Goal: Information Seeking & Learning: Check status

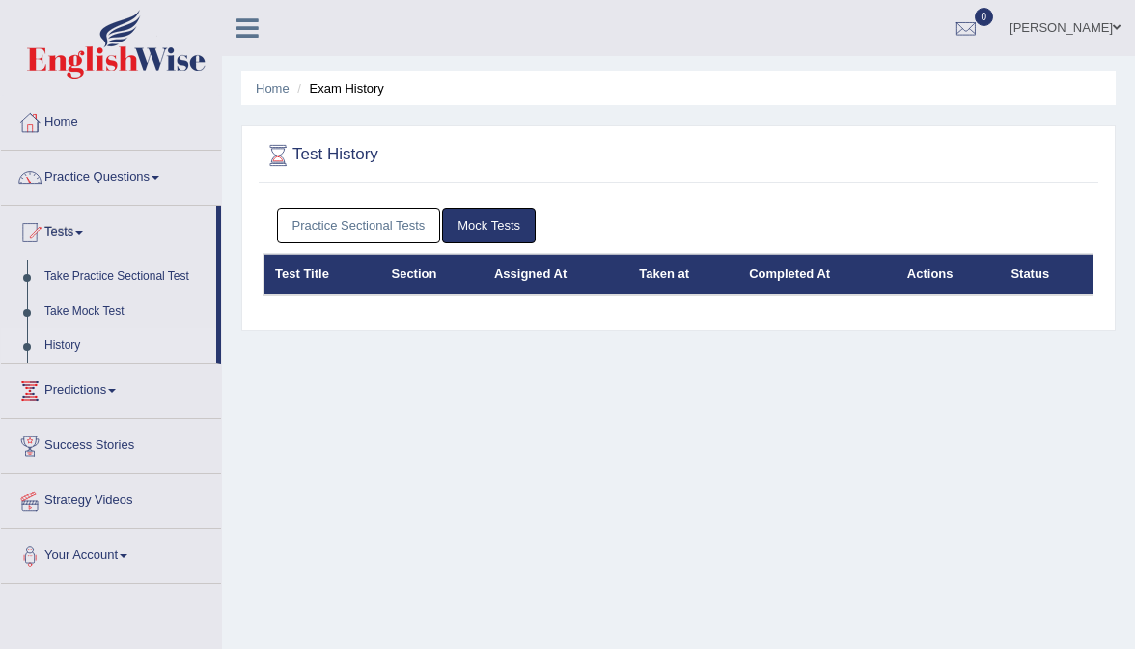
click at [432, 236] on link "Practice Sectional Tests" at bounding box center [359, 226] width 164 height 36
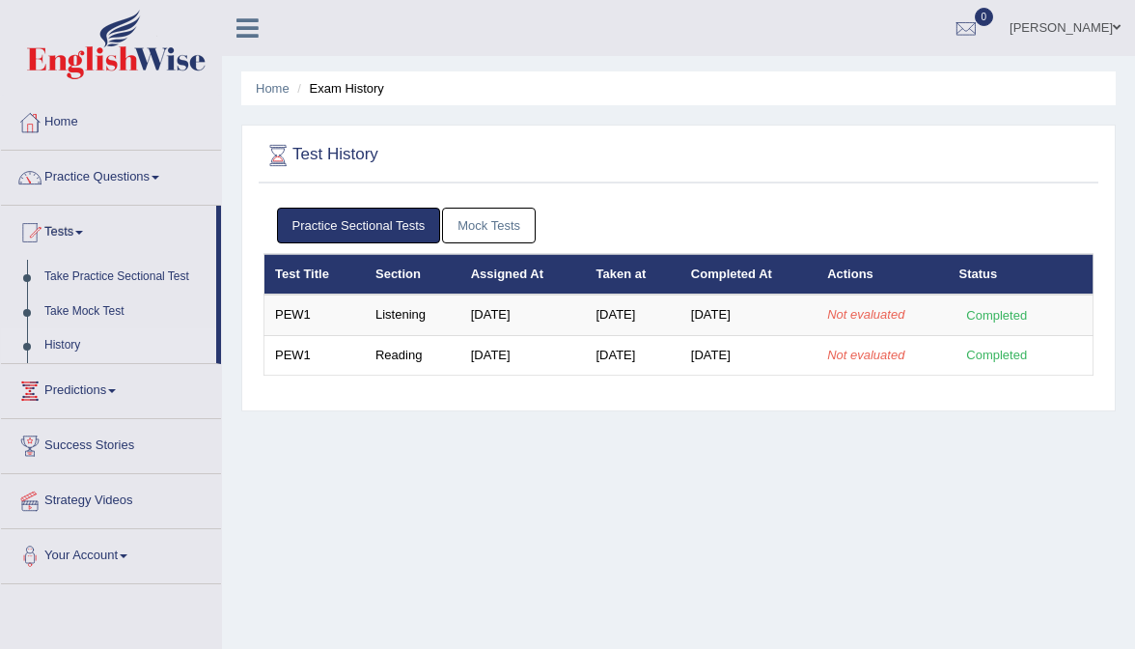
click at [45, 342] on link "History" at bounding box center [126, 345] width 181 height 35
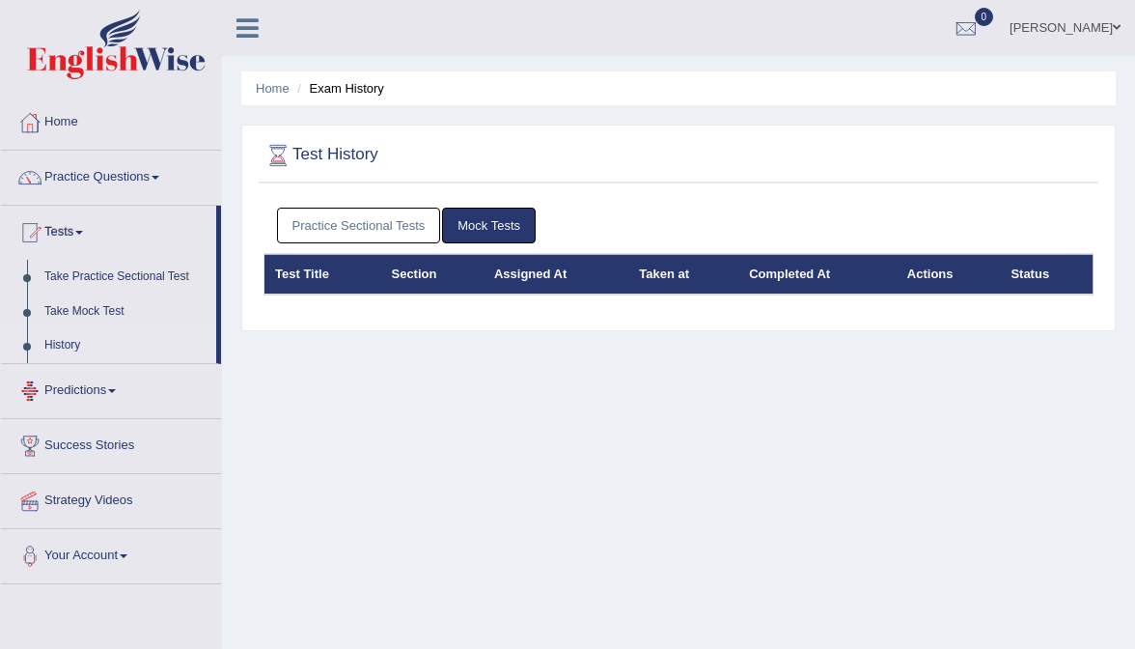
click at [337, 222] on link "Practice Sectional Tests" at bounding box center [359, 226] width 164 height 36
click at [408, 228] on link "Practice Sectional Tests" at bounding box center [359, 226] width 164 height 36
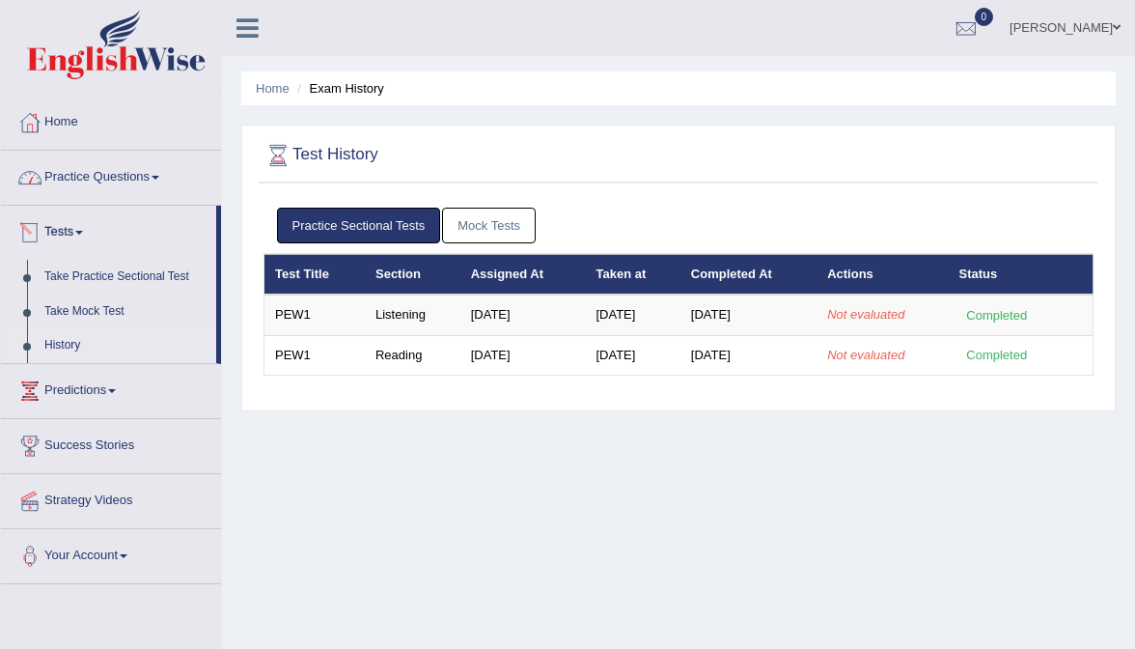
click at [105, 180] on link "Practice Questions" at bounding box center [111, 175] width 220 height 48
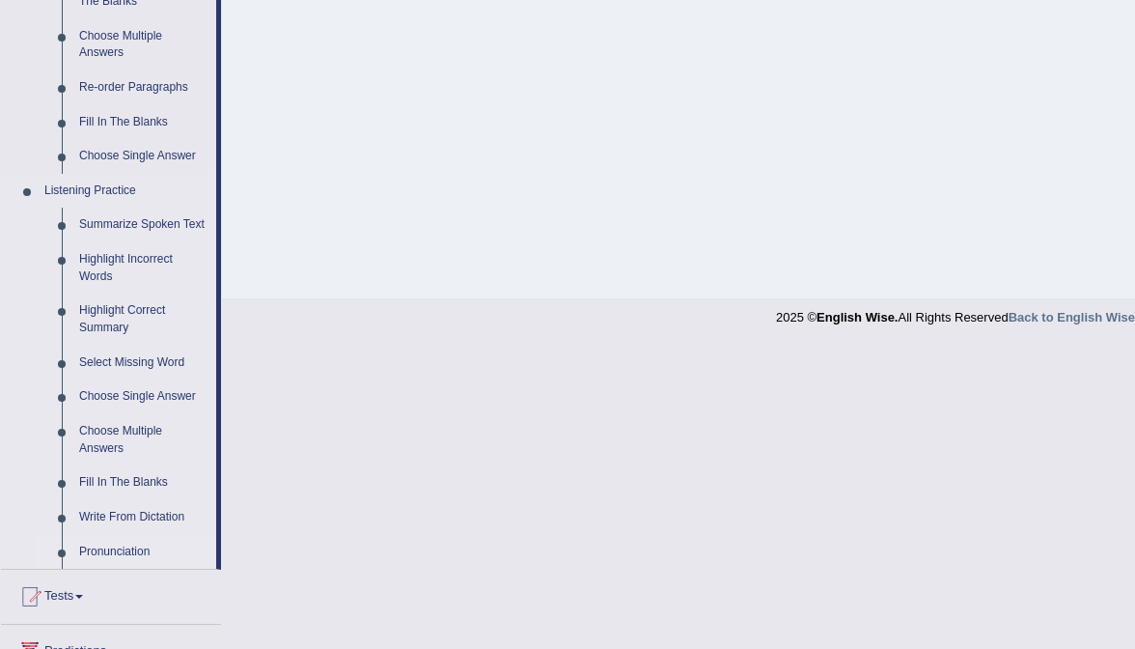
scroll to position [691, 0]
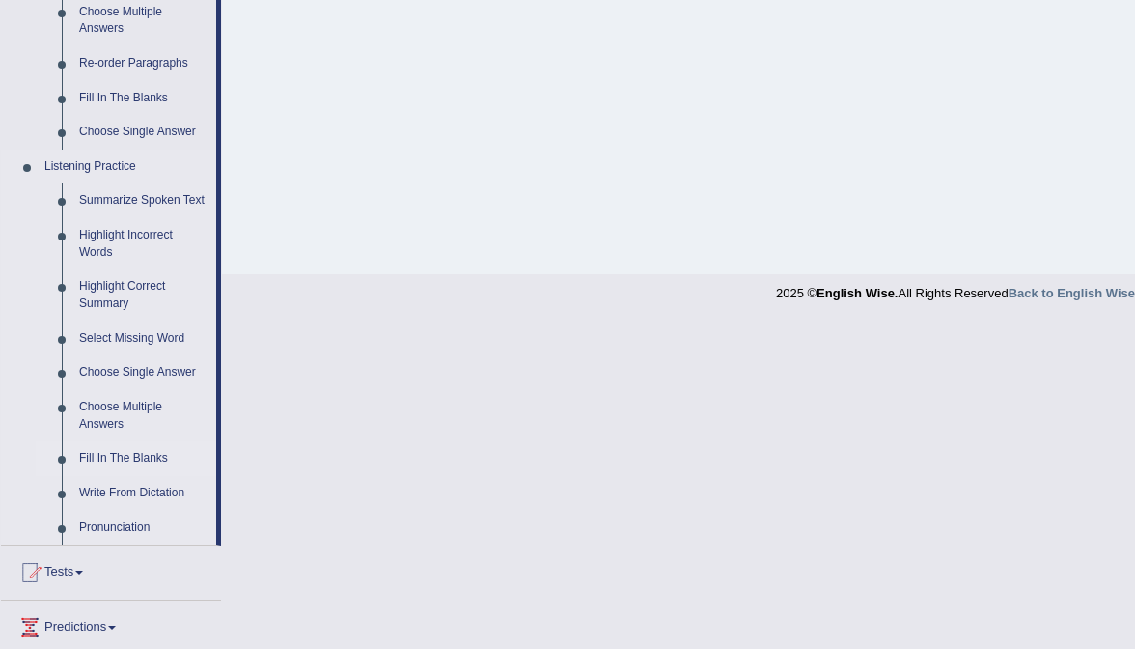
click at [126, 470] on link "Fill In The Blanks" at bounding box center [143, 458] width 146 height 35
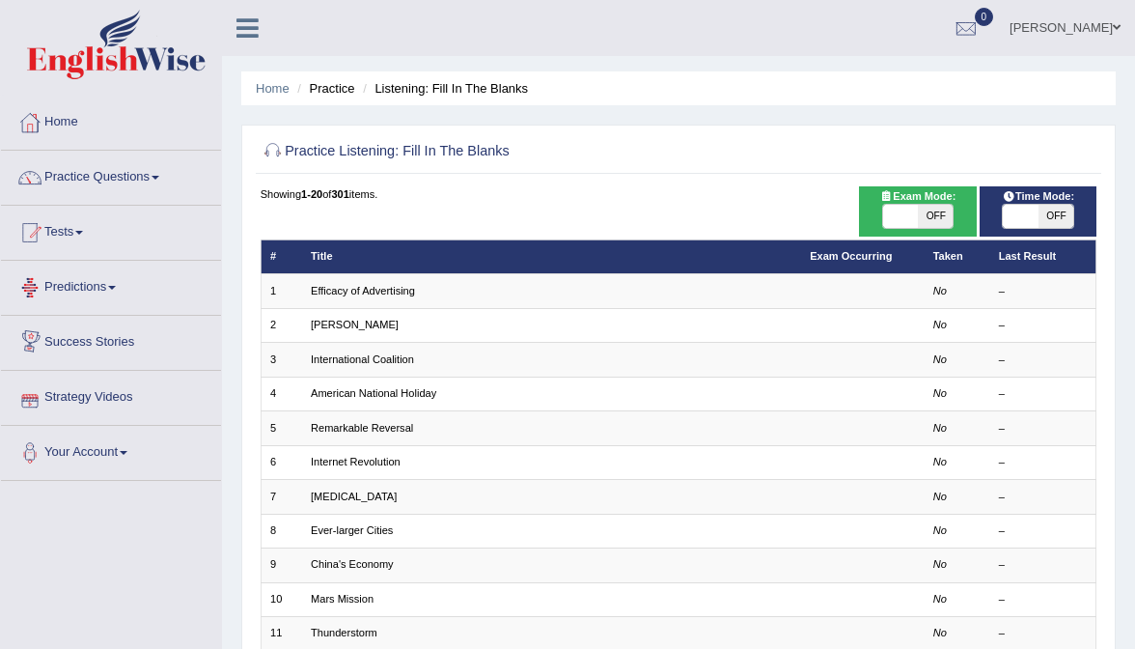
click at [69, 243] on link "Tests" at bounding box center [111, 230] width 220 height 48
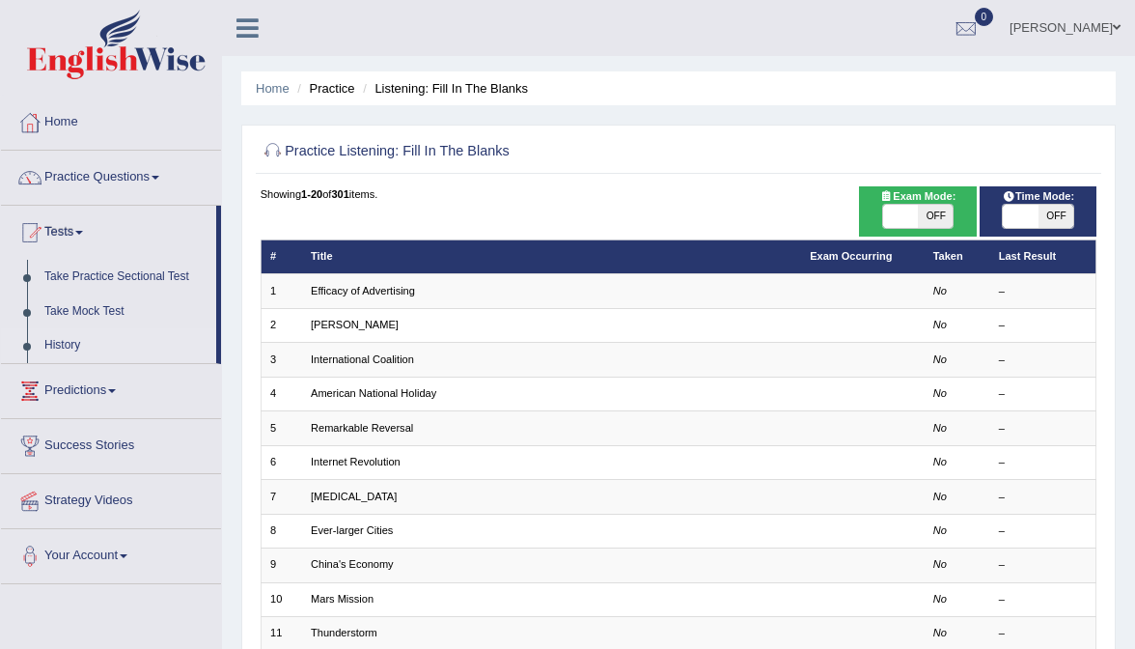
click at [58, 345] on link "History" at bounding box center [126, 345] width 181 height 35
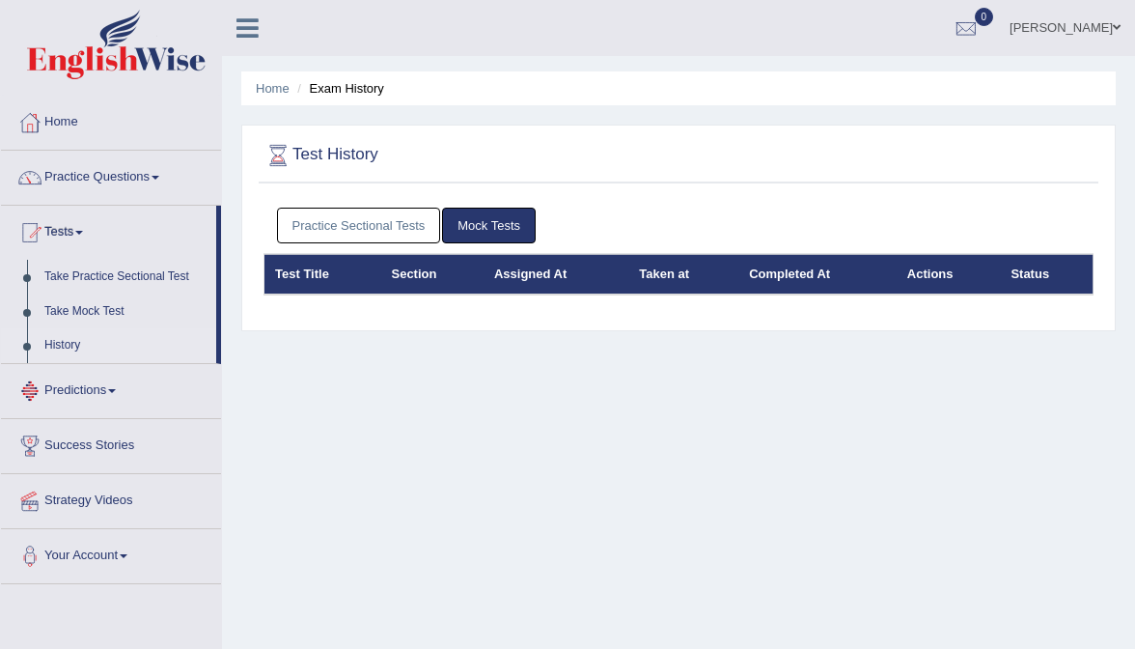
click at [400, 233] on link "Practice Sectional Tests" at bounding box center [359, 226] width 164 height 36
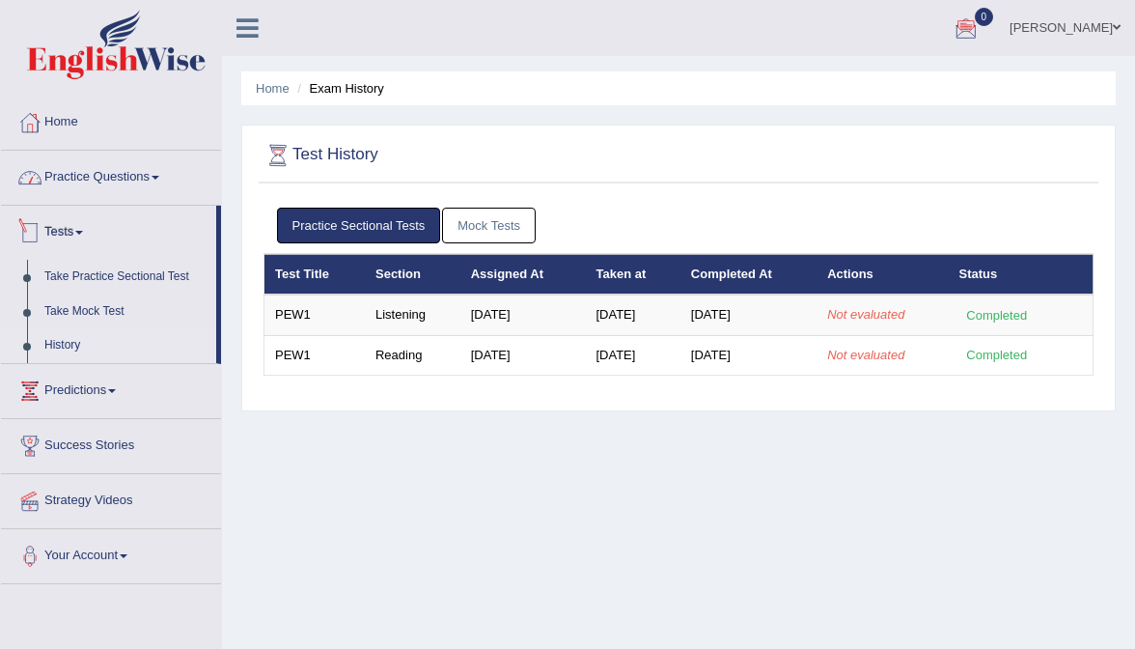
click at [93, 172] on link "Practice Questions" at bounding box center [111, 175] width 220 height 48
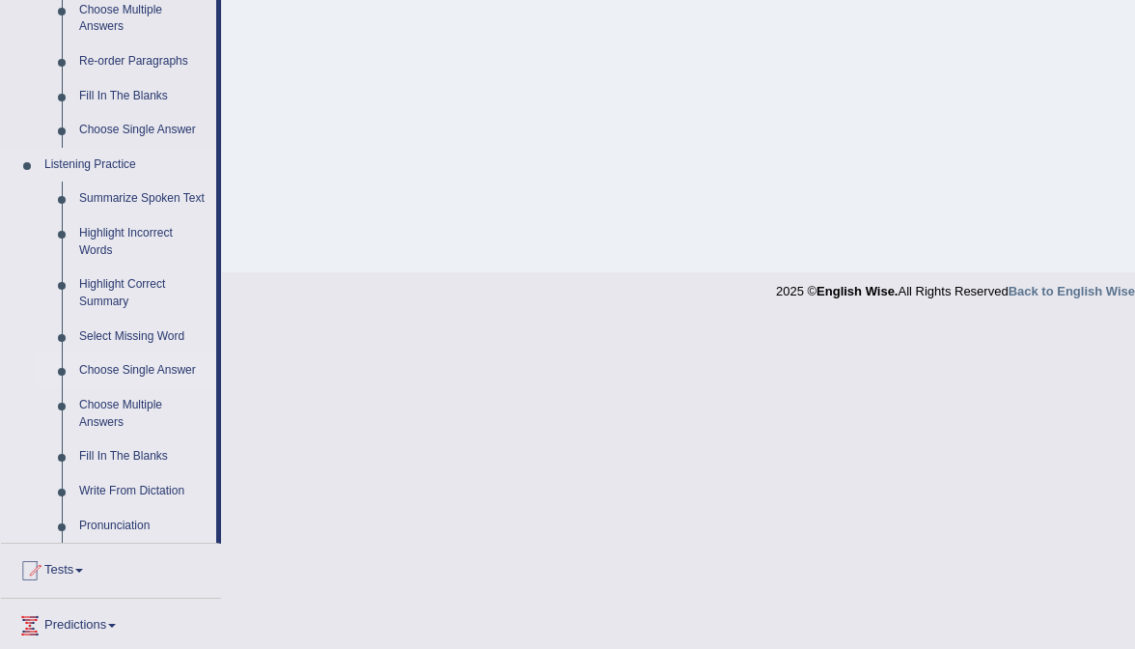
scroll to position [697, 0]
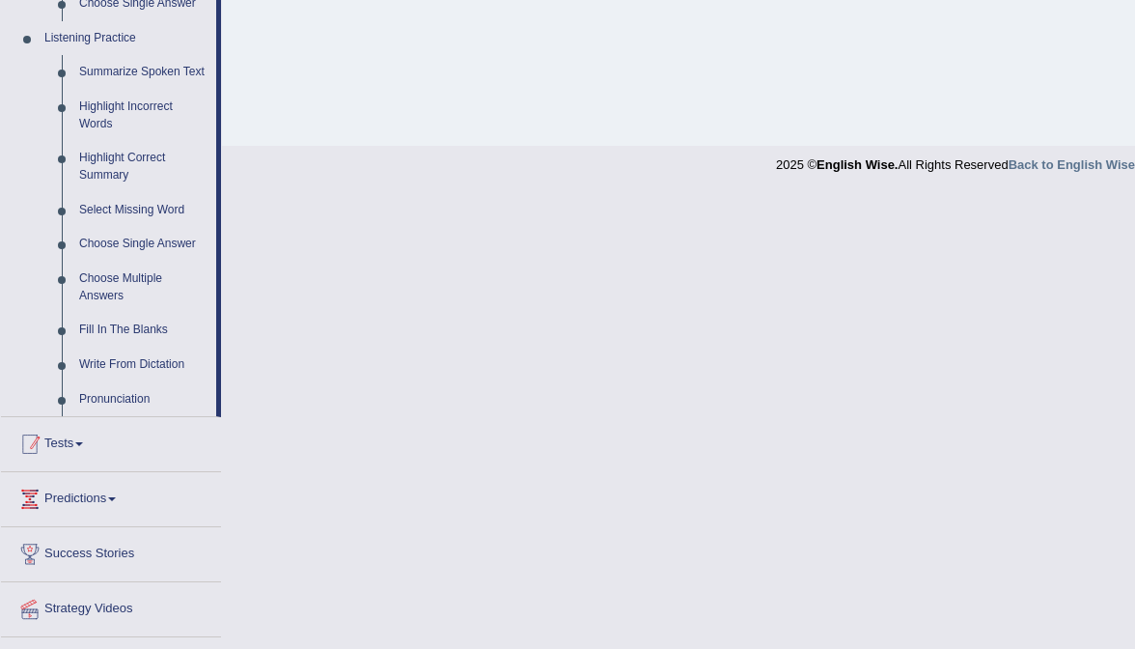
click at [58, 450] on link "Tests" at bounding box center [111, 441] width 220 height 48
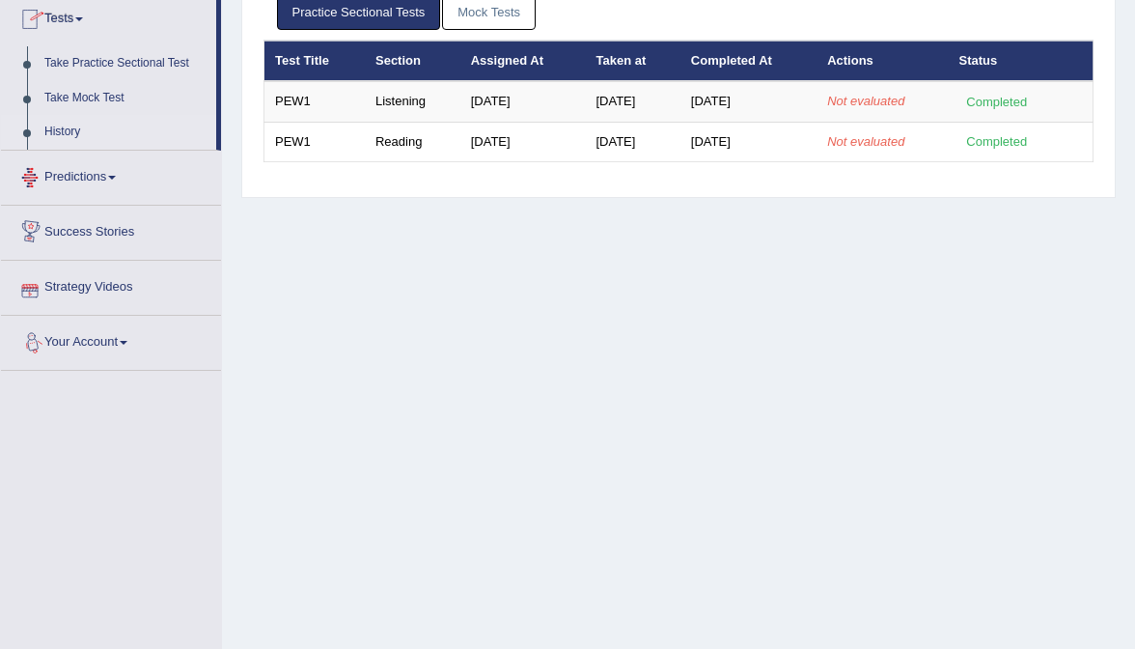
scroll to position [212, 0]
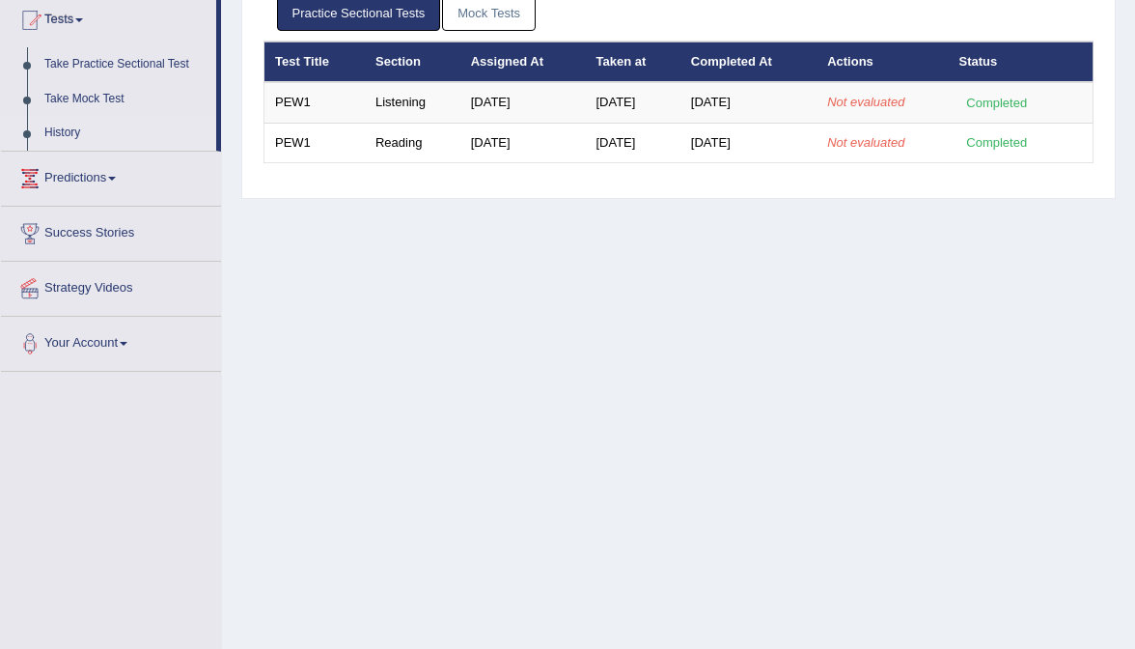
click at [68, 130] on link "History" at bounding box center [126, 133] width 181 height 35
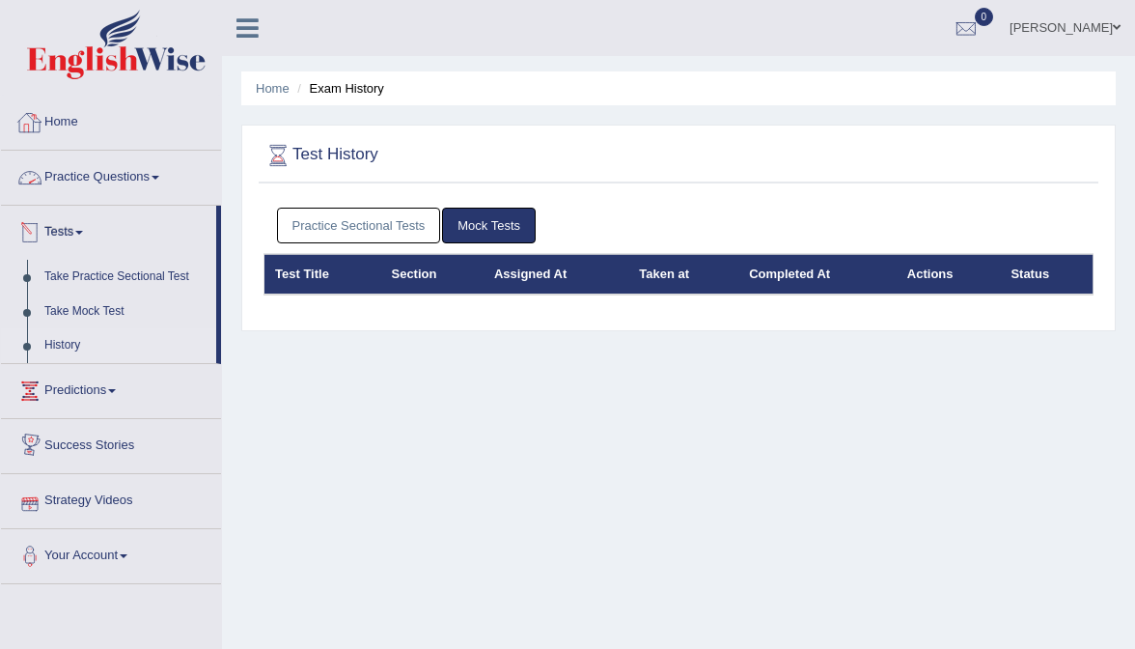
click at [375, 212] on link "Practice Sectional Tests" at bounding box center [359, 226] width 164 height 36
click at [374, 239] on link "Practice Sectional Tests" at bounding box center [359, 226] width 164 height 36
click at [416, 229] on link "Practice Sectional Tests" at bounding box center [359, 226] width 164 height 36
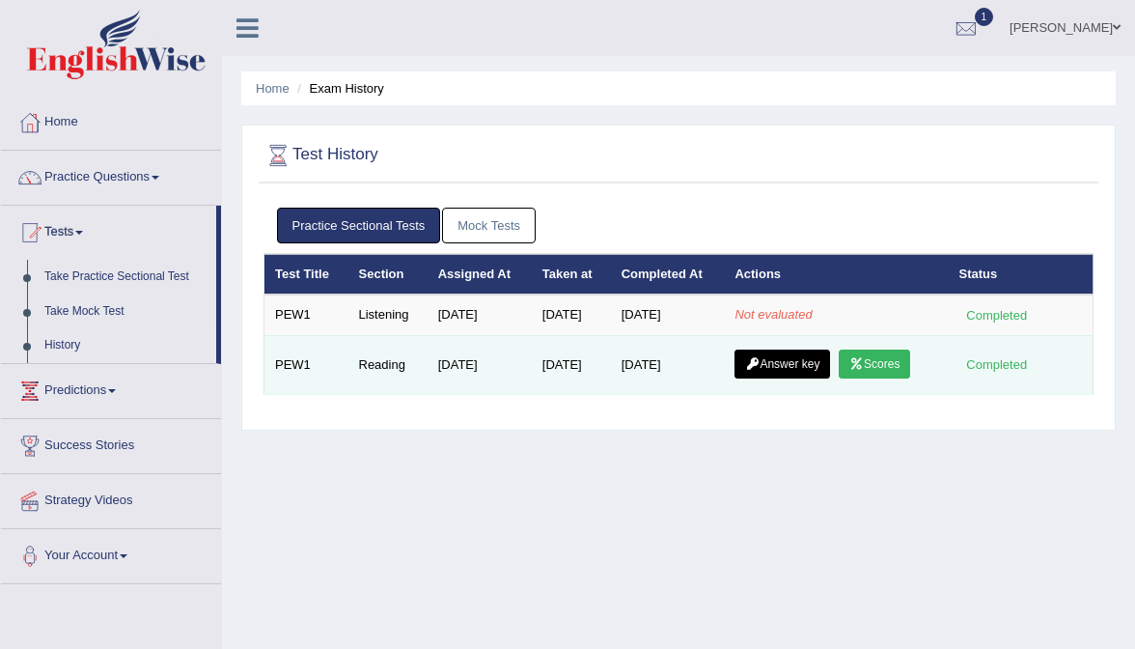
click at [815, 363] on link "Answer key" at bounding box center [783, 364] width 96 height 29
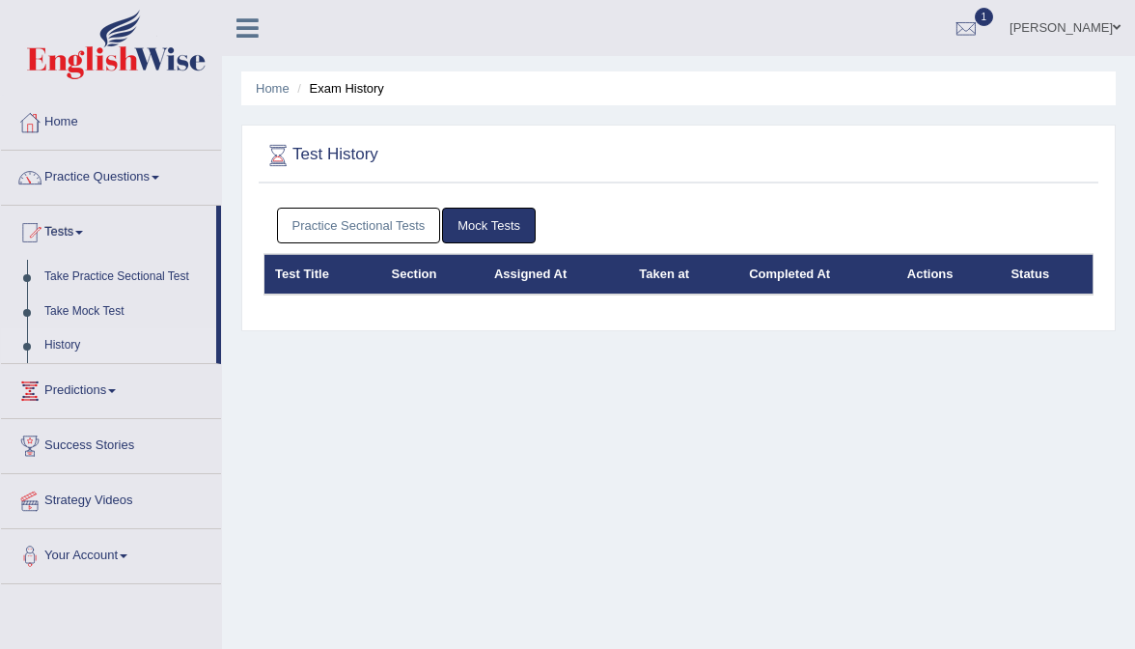
click at [422, 205] on div "Practice Sectional Tests Mock Tests" at bounding box center [679, 226] width 830 height 56
click at [415, 214] on link "Practice Sectional Tests" at bounding box center [359, 226] width 164 height 36
click at [425, 208] on link "Practice Sectional Tests" at bounding box center [359, 226] width 164 height 36
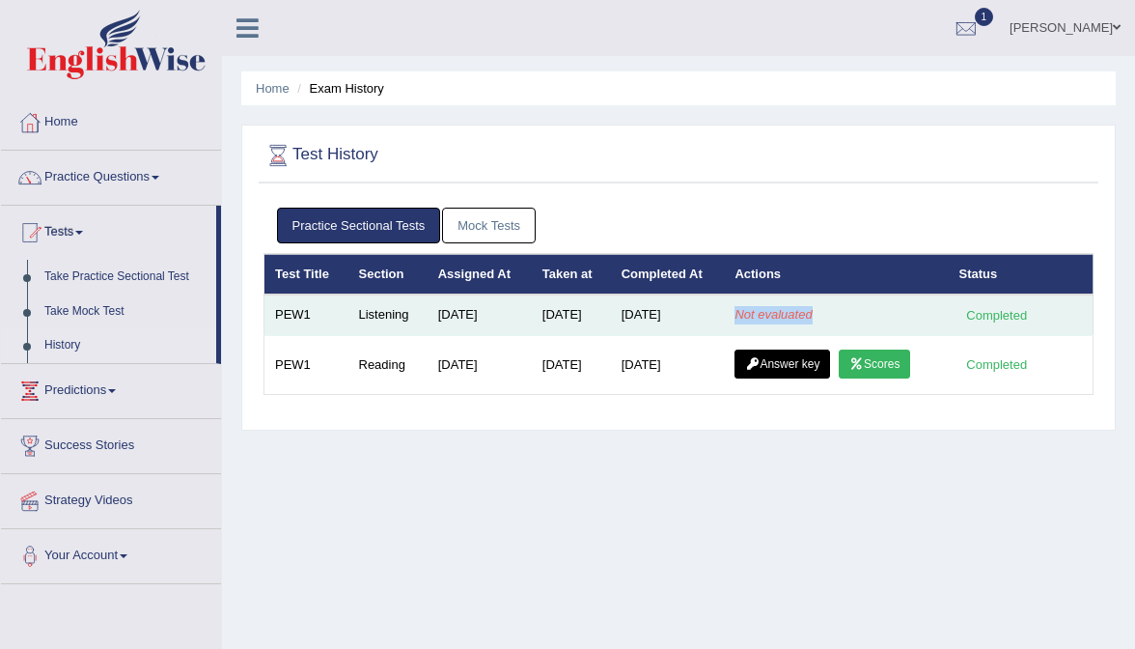
drag, startPoint x: 739, startPoint y: 313, endPoint x: 857, endPoint y: 317, distance: 118.8
click at [857, 317] on td "Not evaluated" at bounding box center [836, 314] width 224 height 41
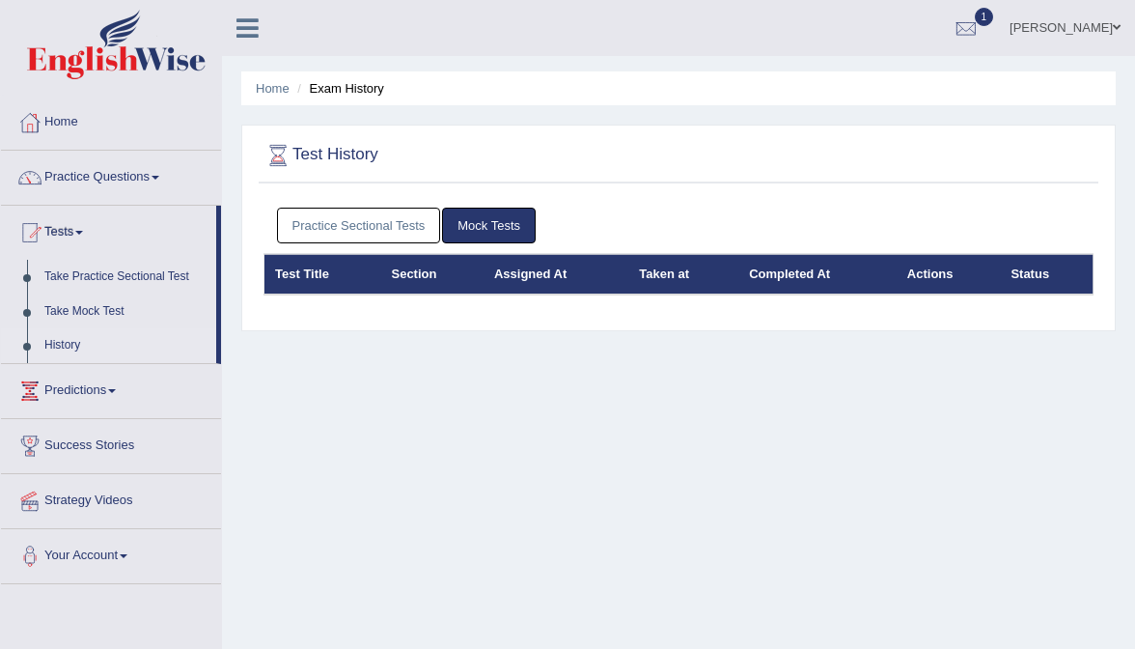
click at [360, 231] on link "Practice Sectional Tests" at bounding box center [359, 226] width 164 height 36
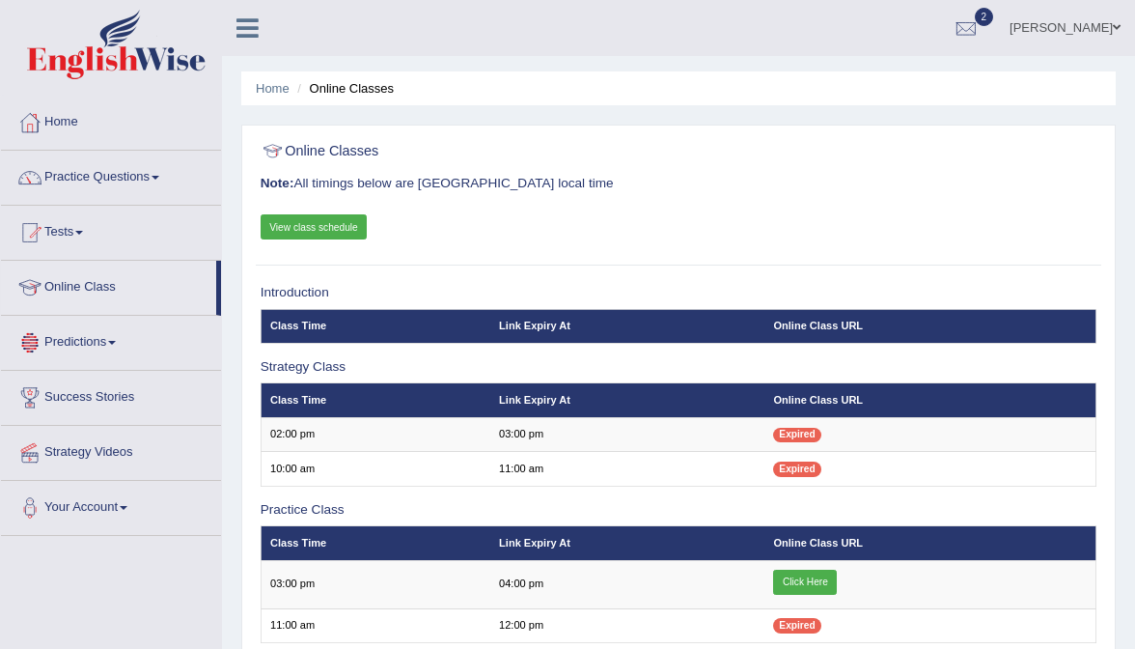
click at [322, 224] on link "View class schedule" at bounding box center [314, 226] width 107 height 25
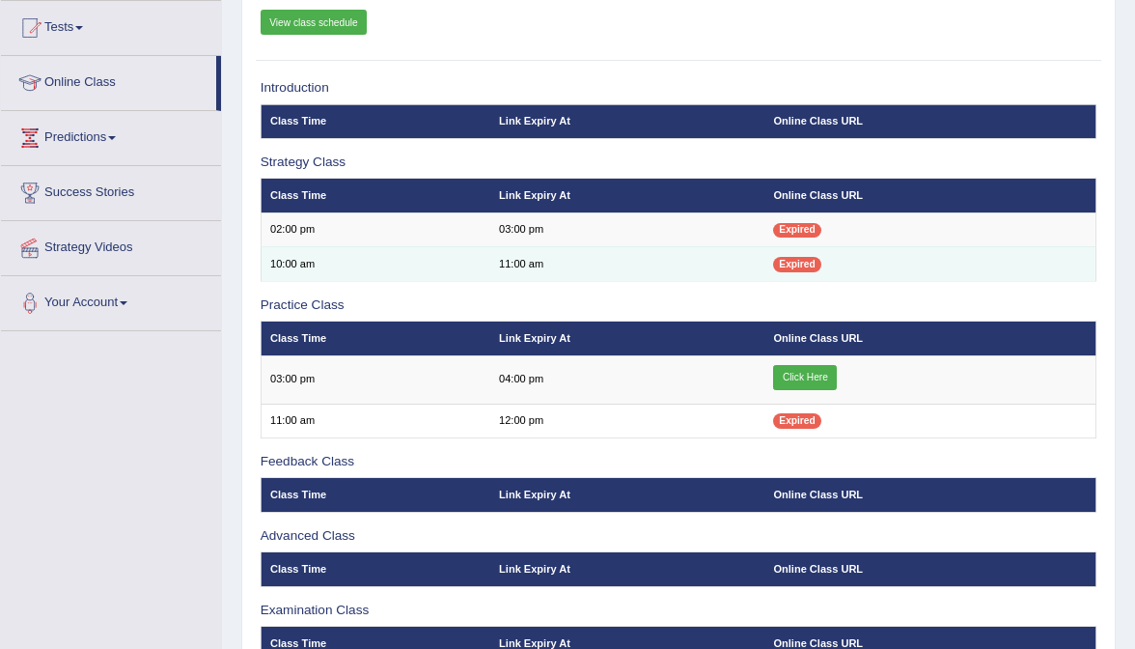
scroll to position [204, 0]
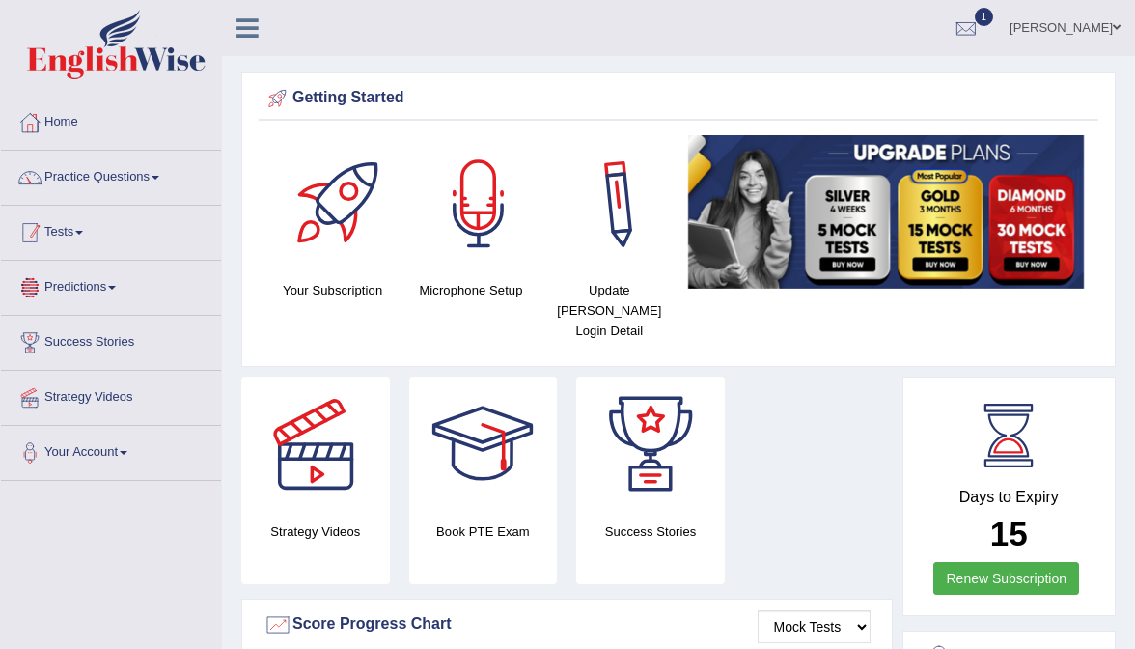
click at [77, 239] on link "Tests" at bounding box center [111, 230] width 220 height 48
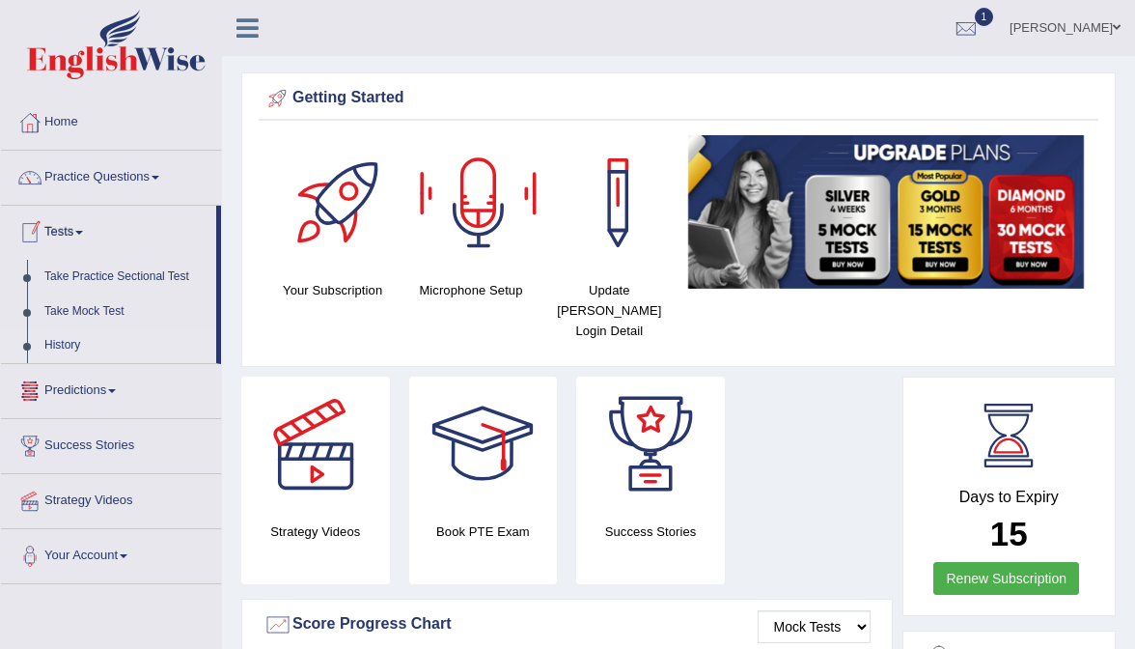
click at [70, 348] on link "History" at bounding box center [126, 345] width 181 height 35
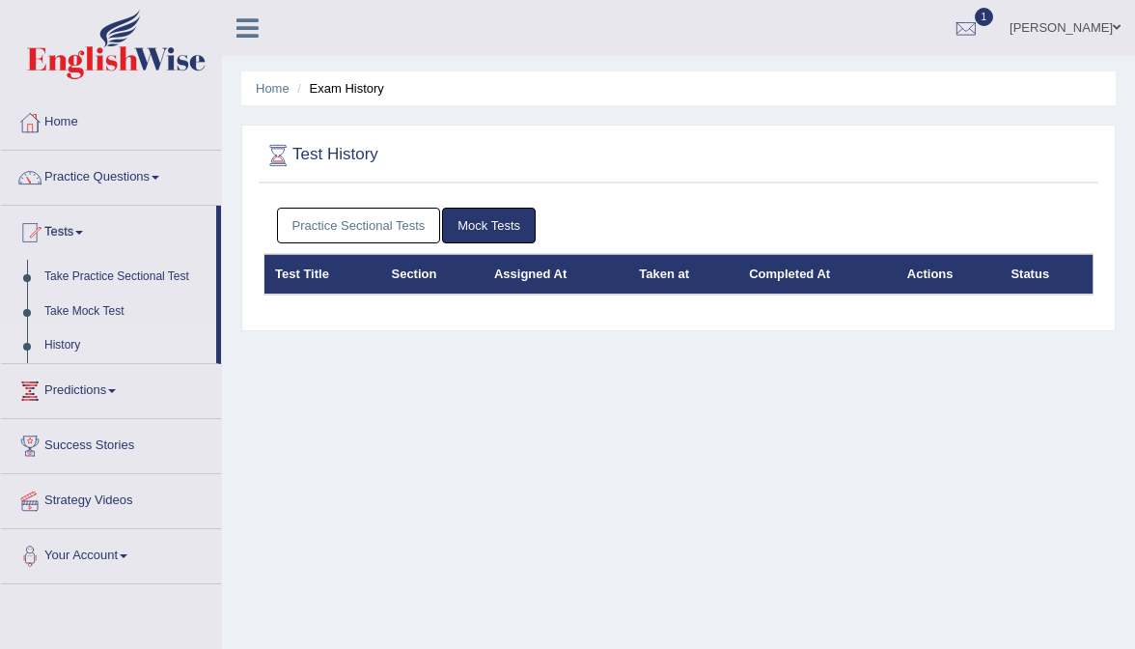
click at [390, 228] on link "Practice Sectional Tests" at bounding box center [359, 226] width 164 height 36
click at [366, 233] on link "Practice Sectional Tests" at bounding box center [359, 226] width 164 height 36
click at [399, 216] on link "Practice Sectional Tests" at bounding box center [359, 226] width 164 height 36
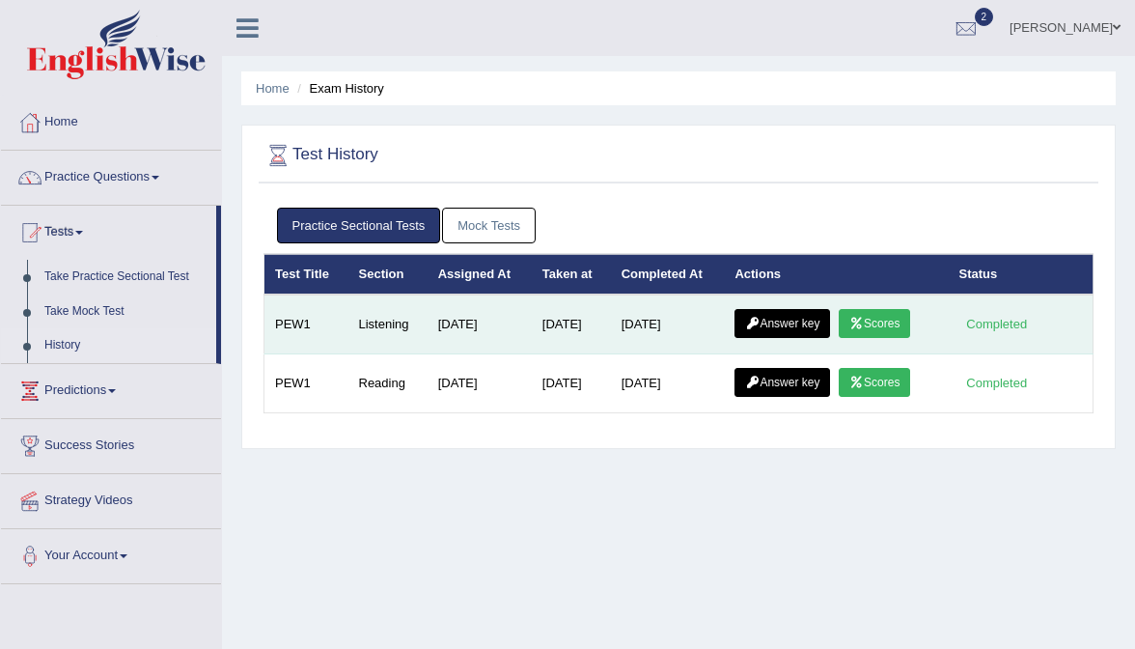
click at [802, 322] on link "Answer key" at bounding box center [783, 323] width 96 height 29
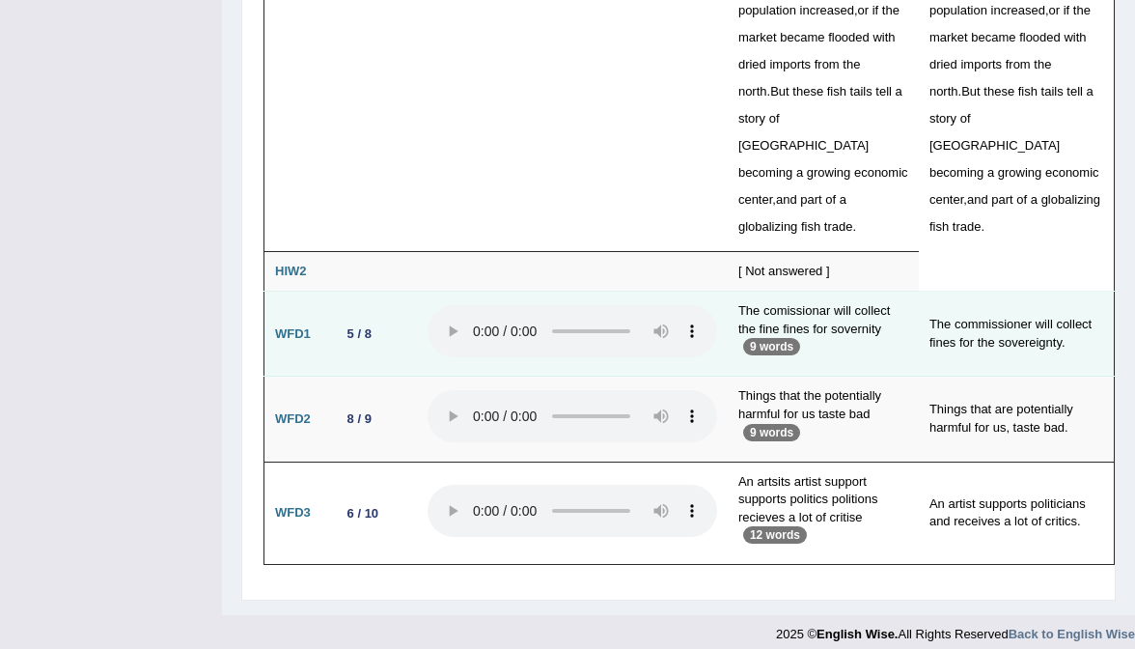
scroll to position [4238, 0]
